Goal: Information Seeking & Learning: Learn about a topic

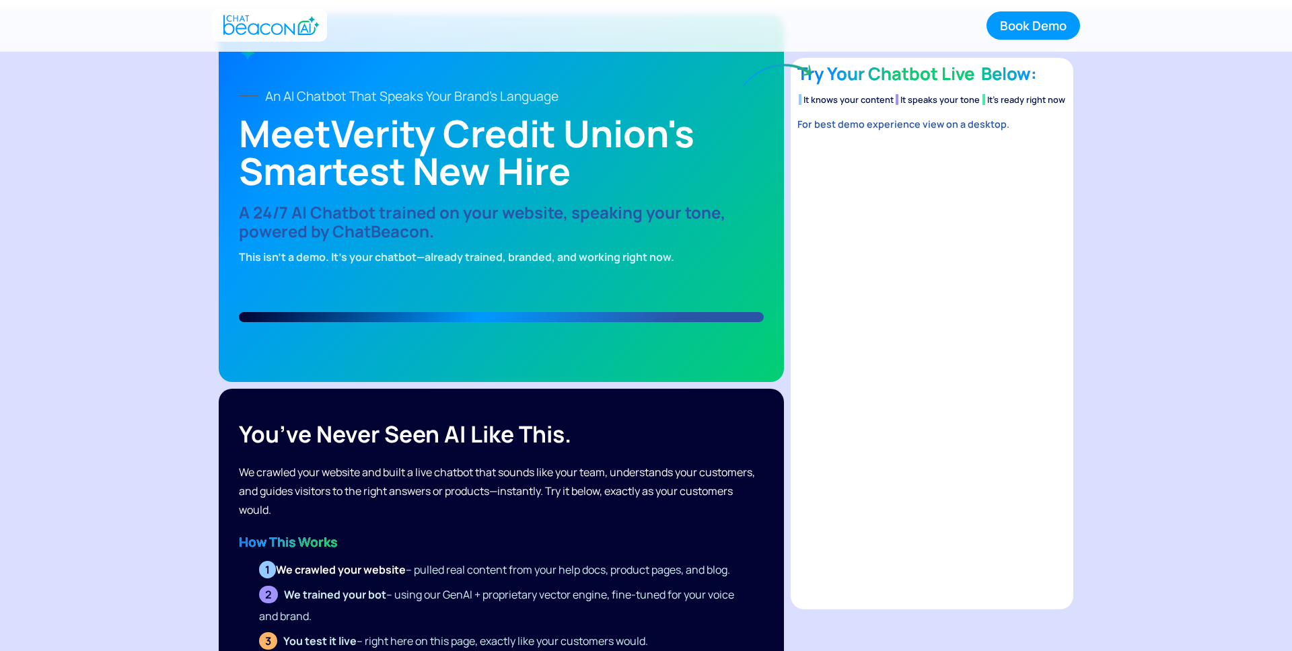
scroll to position [44, 0]
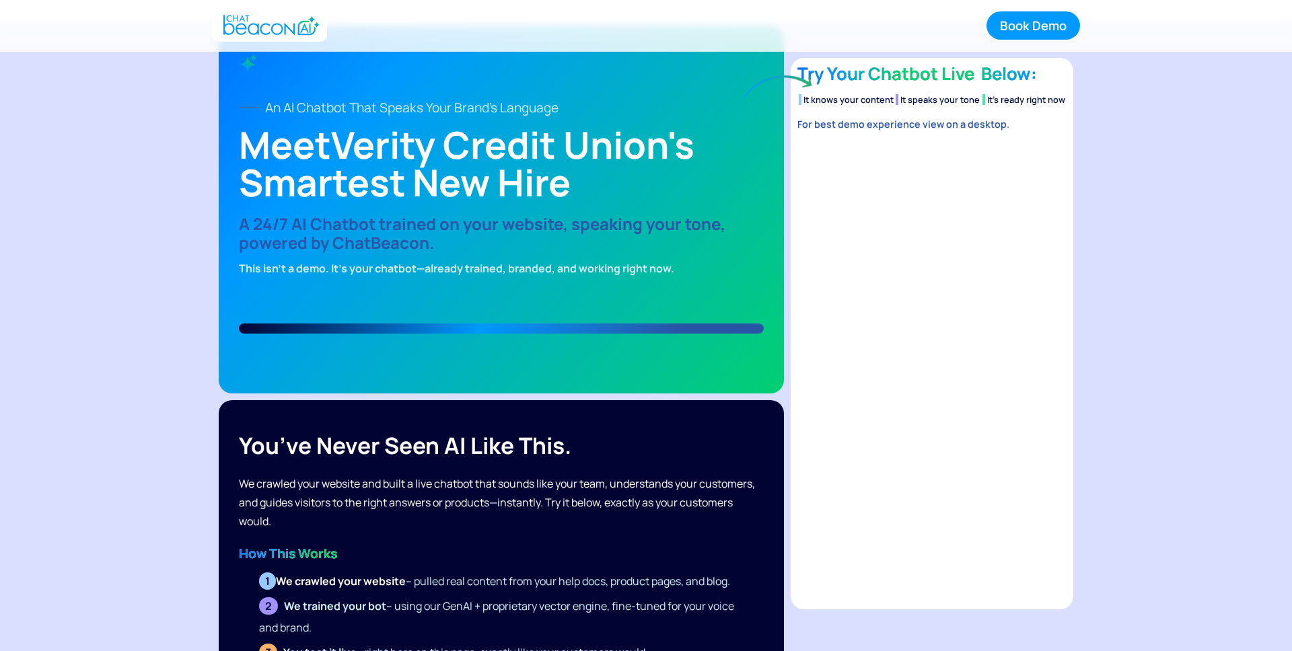
click at [236, 201] on div "An AI Chatbot That Speaks Your Brand's Language Meet Verity Credit Union 's Sma…" at bounding box center [501, 188] width 545 height 291
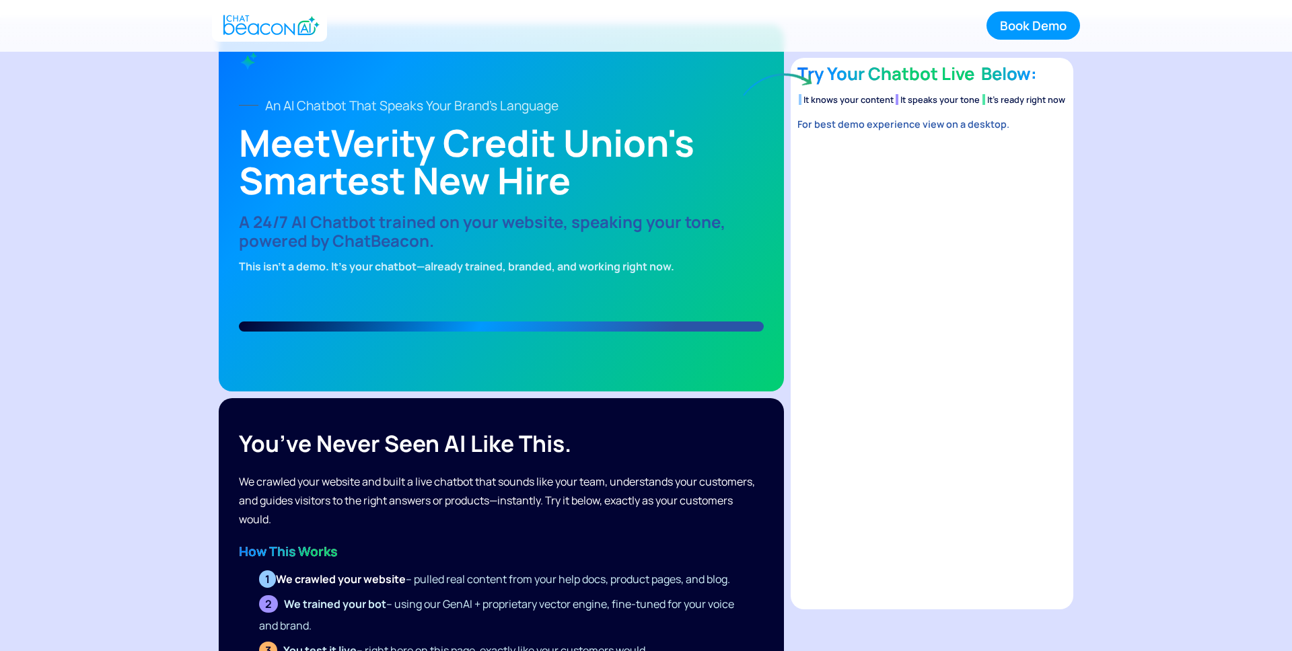
scroll to position [39, 0]
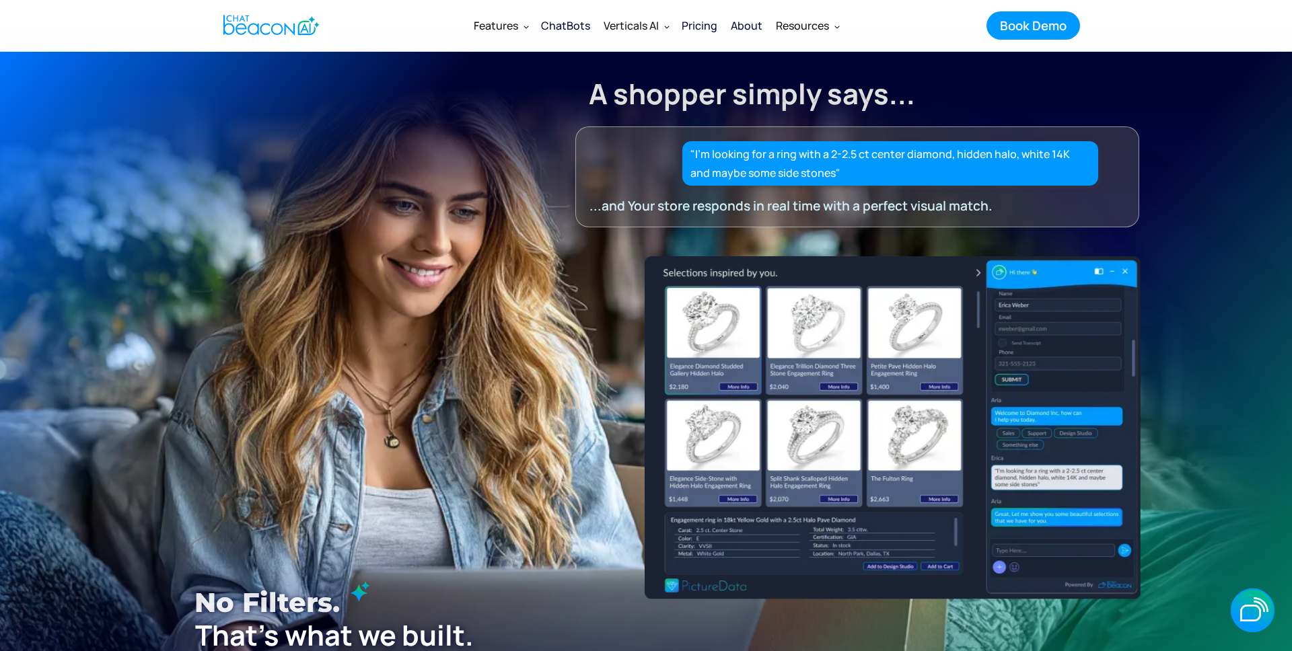
click at [1243, 554] on section "A shopper simply says... "I’m looking for a ring with a 2-2.5 ct center diamond…" at bounding box center [646, 421] width 1292 height 740
click at [1243, 613] on icon "button" at bounding box center [1250, 613] width 21 height 17
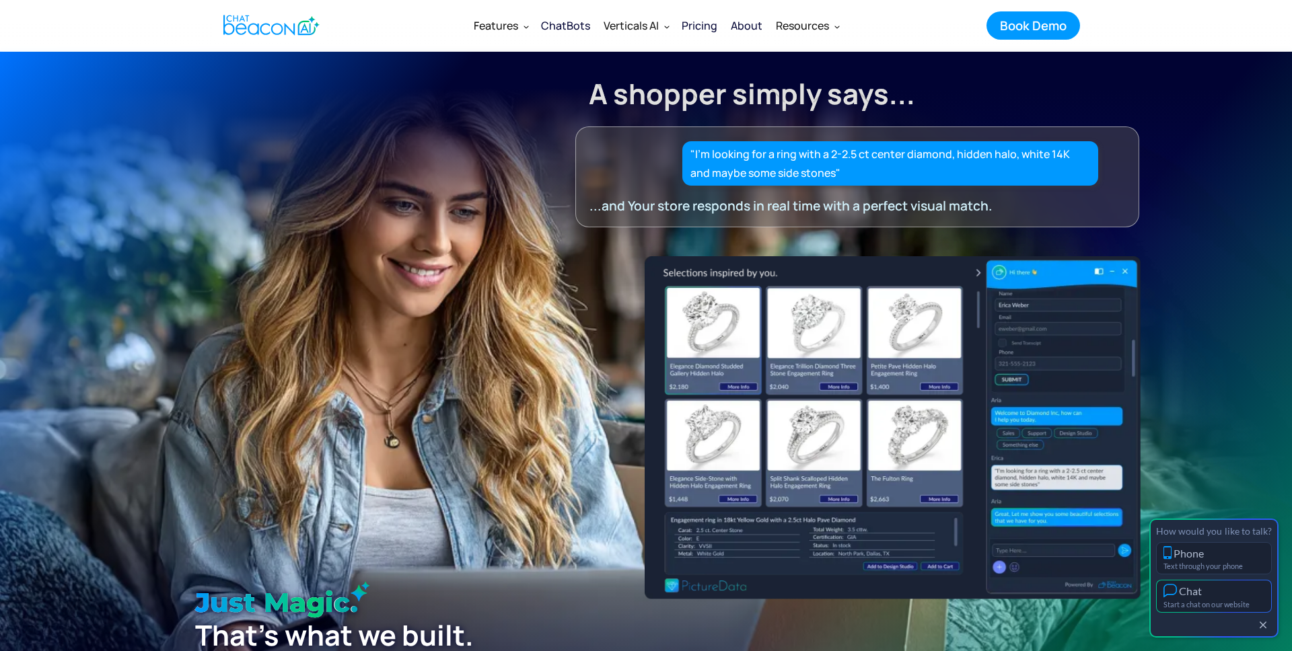
click at [1227, 591] on div "Chat" at bounding box center [1213, 591] width 101 height 14
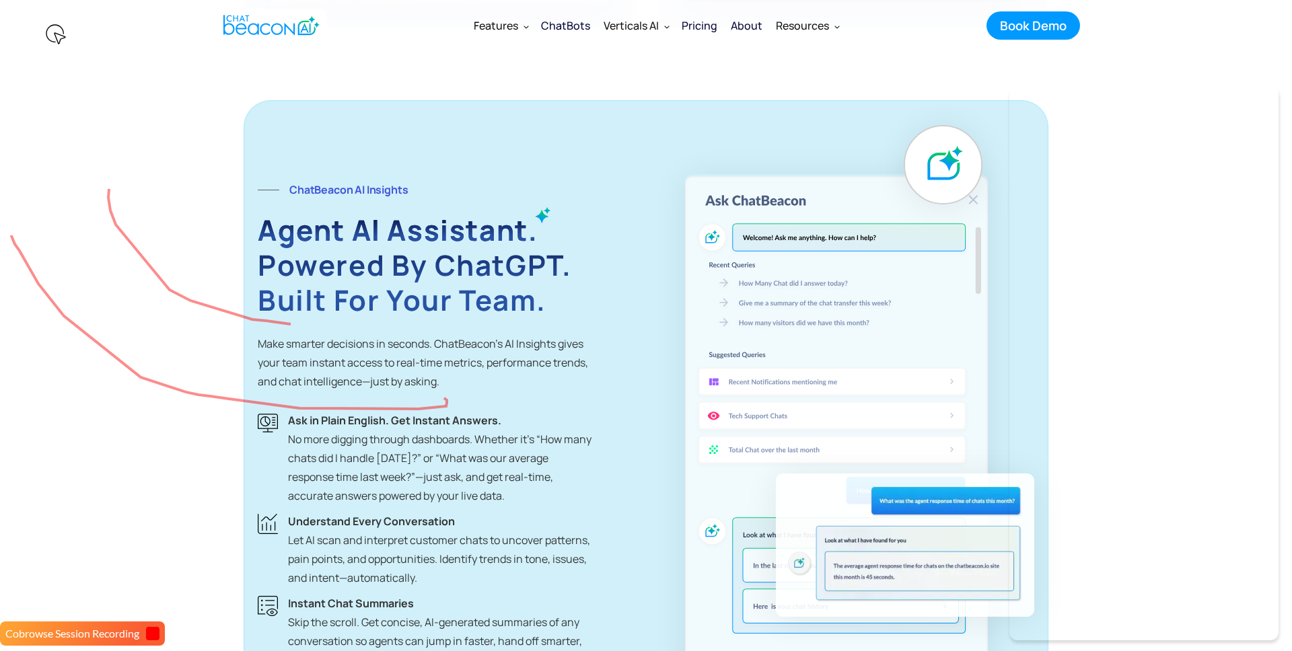
scroll to position [2792, 0]
